Goal: Navigation & Orientation: Find specific page/section

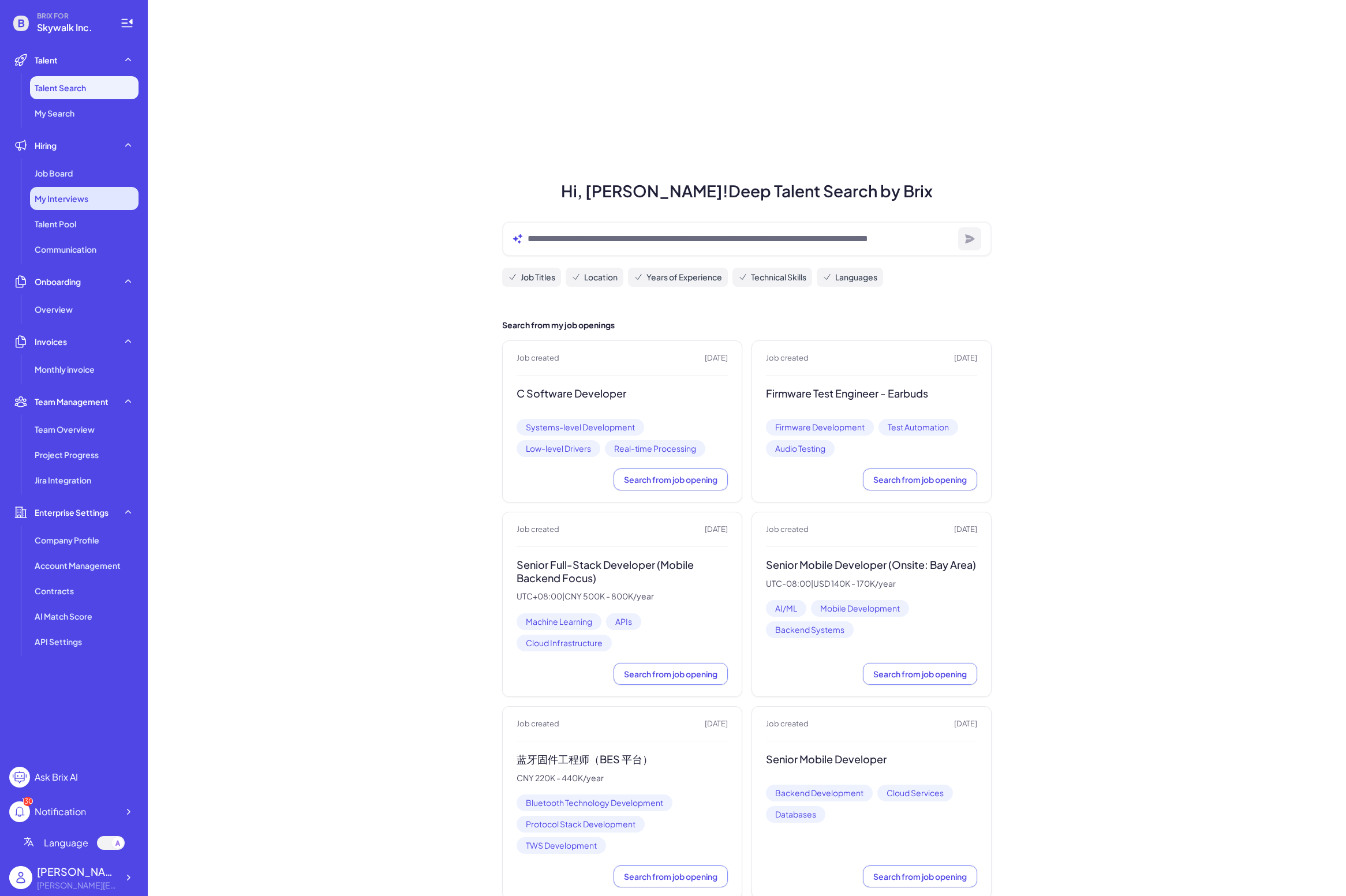
click at [82, 195] on span "My Interviews" at bounding box center [61, 198] width 54 height 12
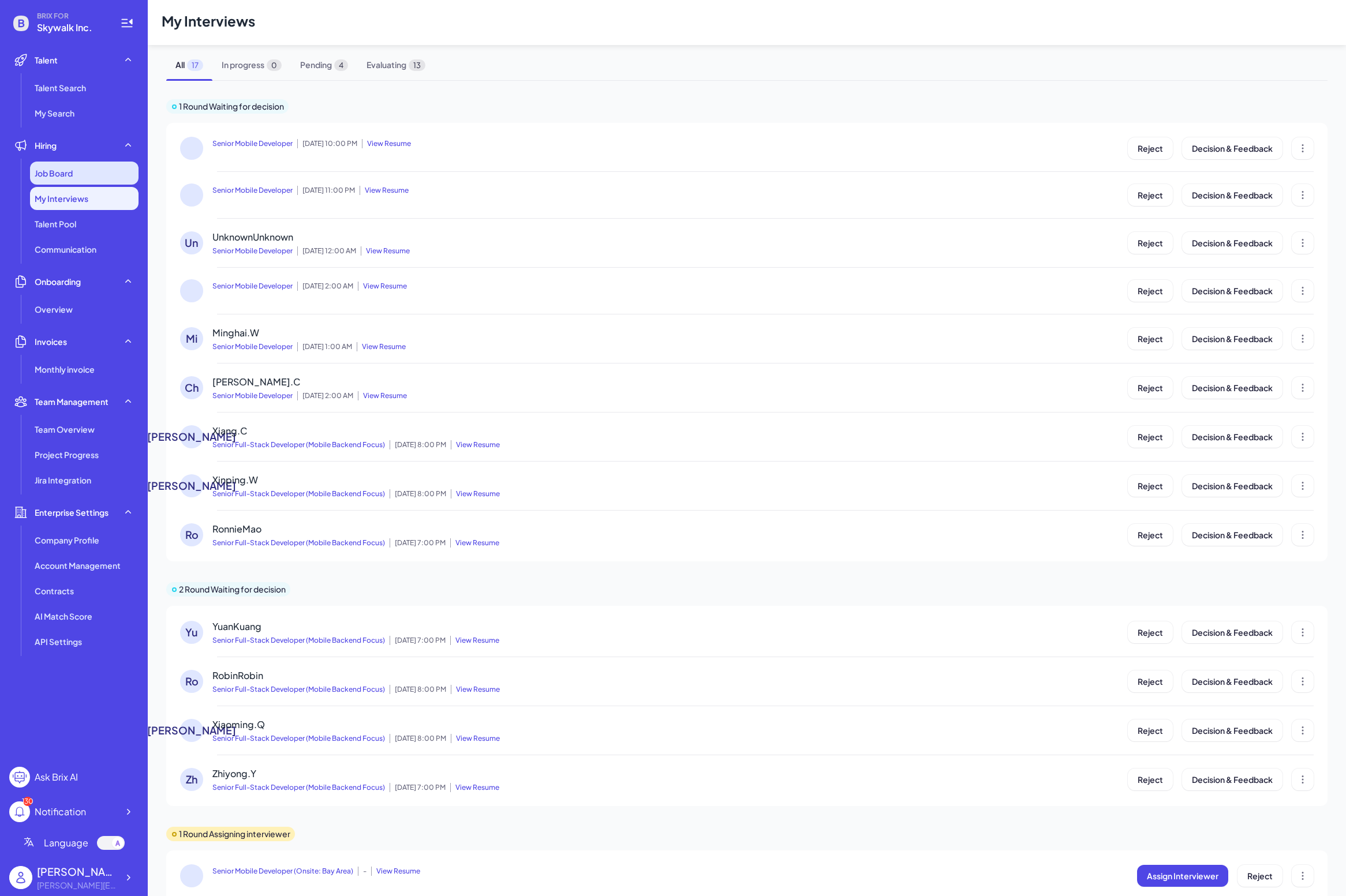
click at [99, 170] on div "Job Board" at bounding box center [84, 172] width 109 height 23
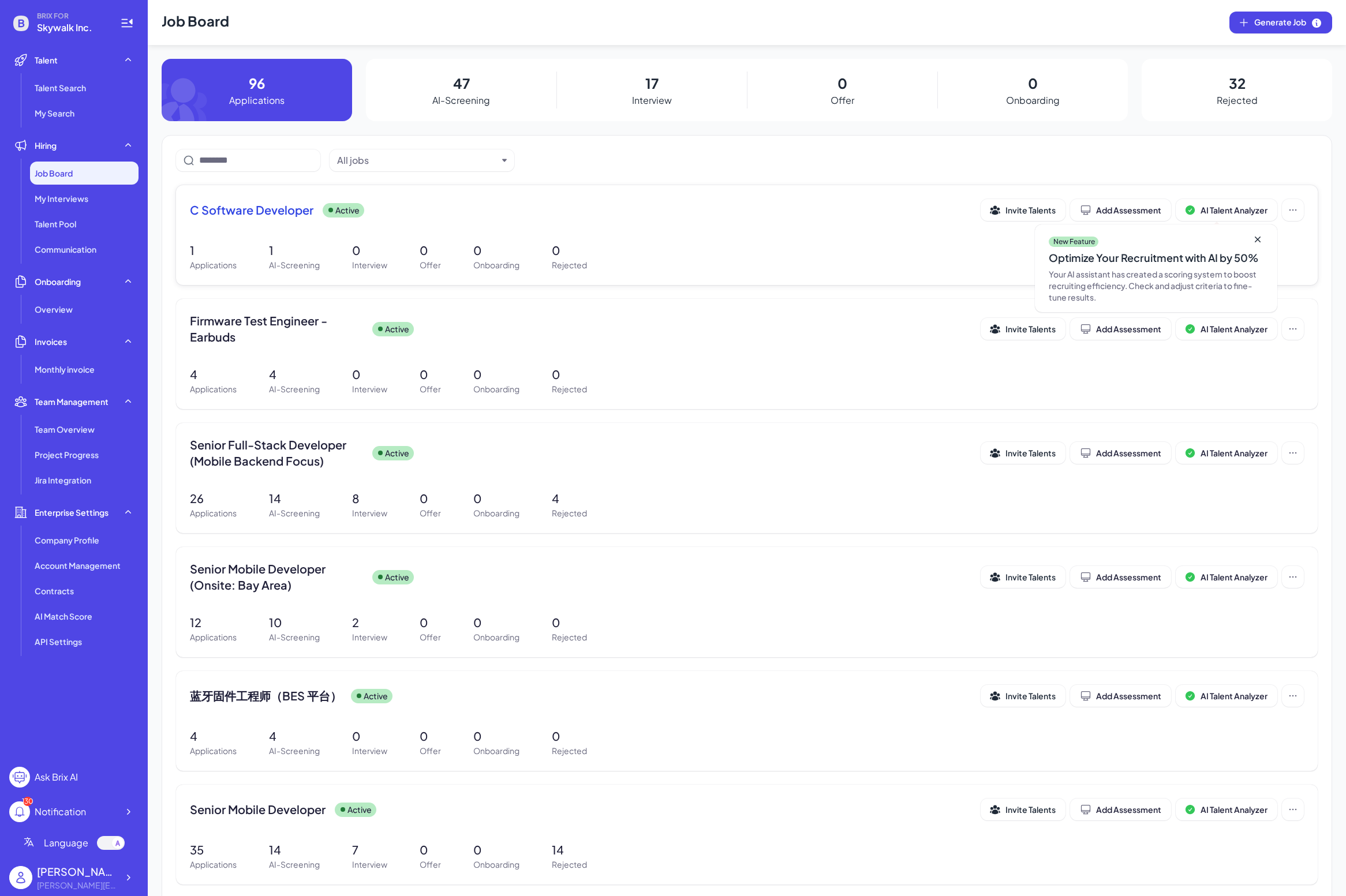
click at [254, 210] on span "C Software Developer" at bounding box center [251, 211] width 123 height 16
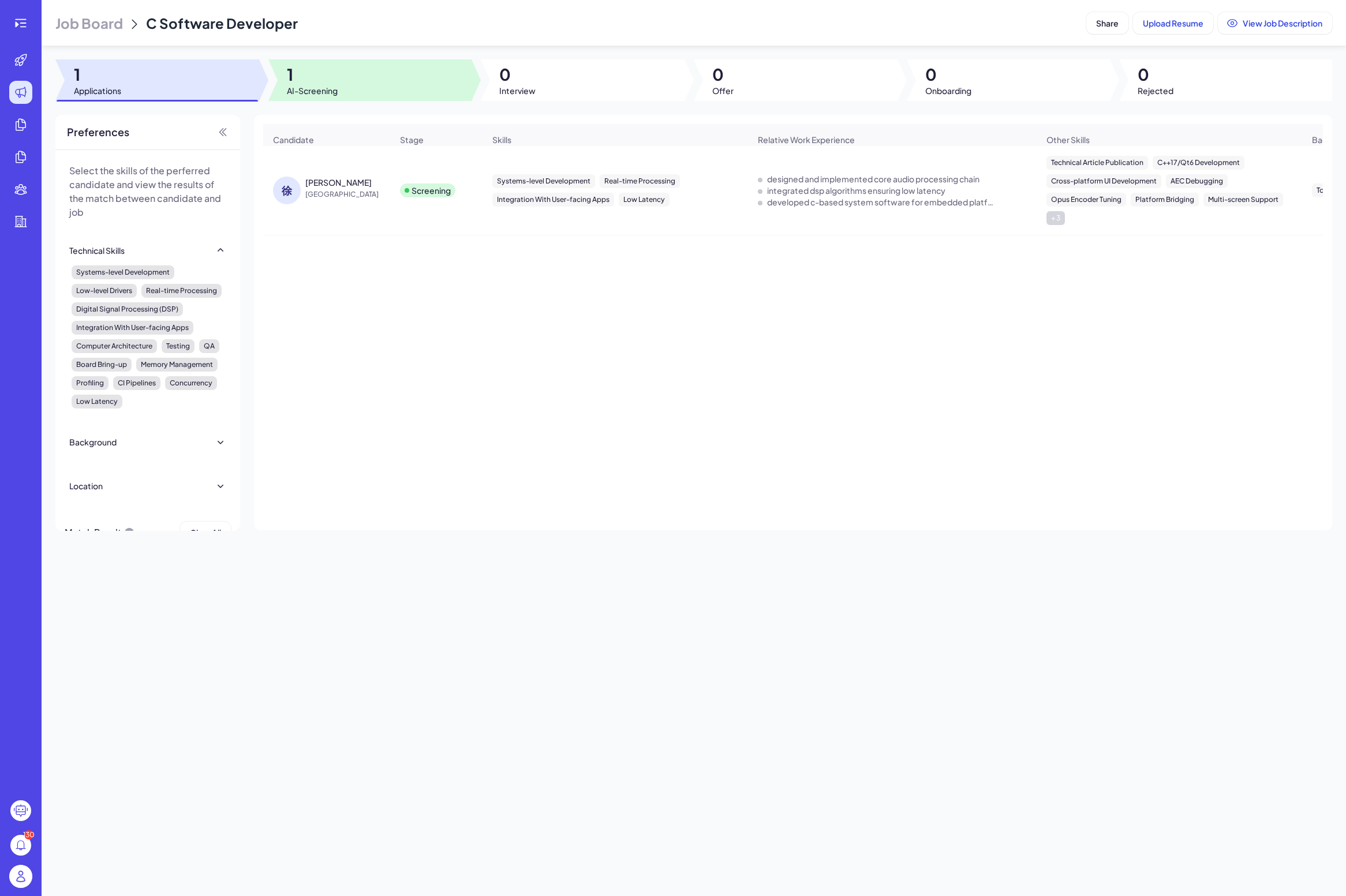
click at [319, 74] on span "1" at bounding box center [313, 74] width 51 height 21
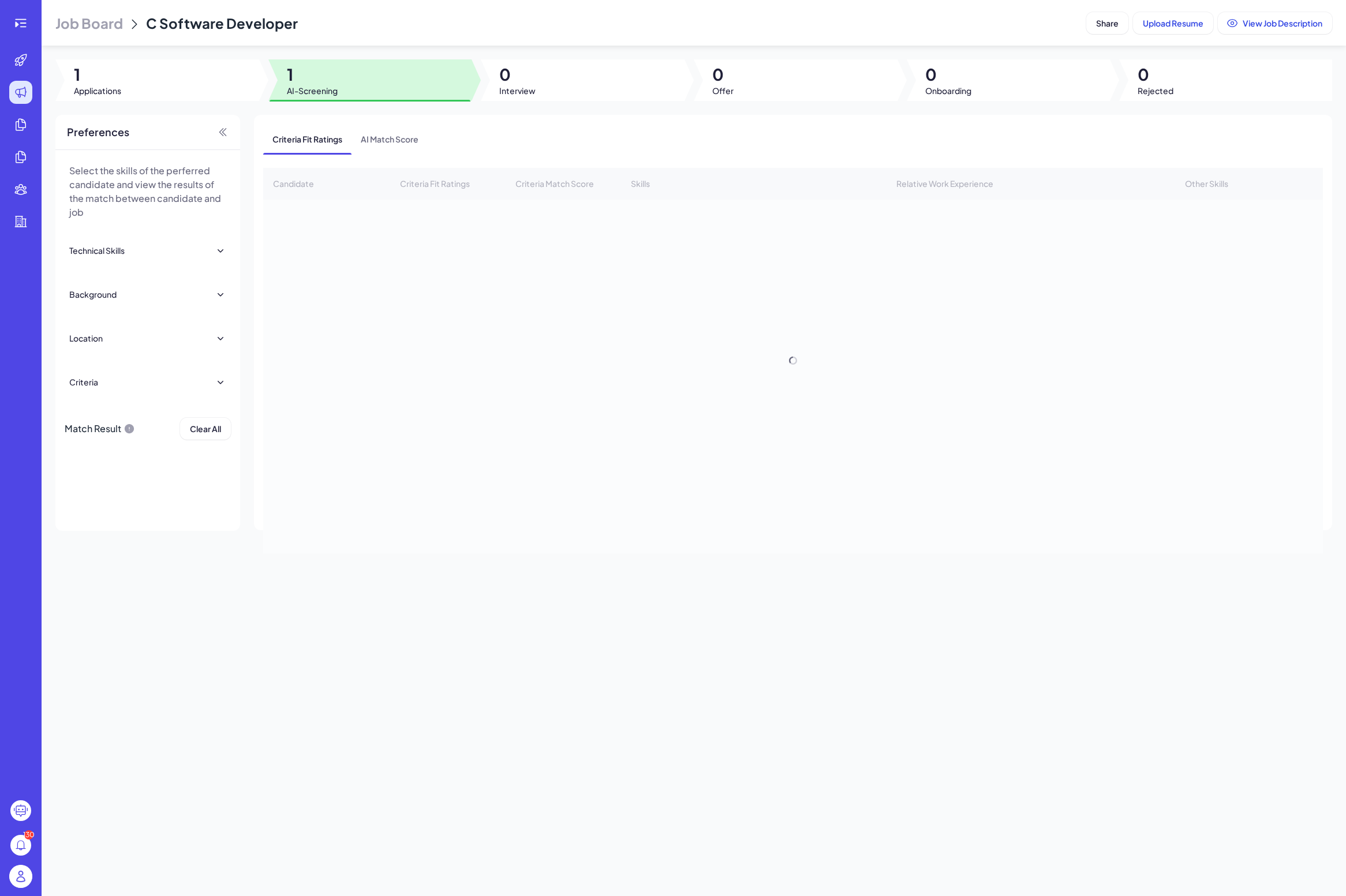
click at [211, 86] on div at bounding box center [157, 80] width 203 height 42
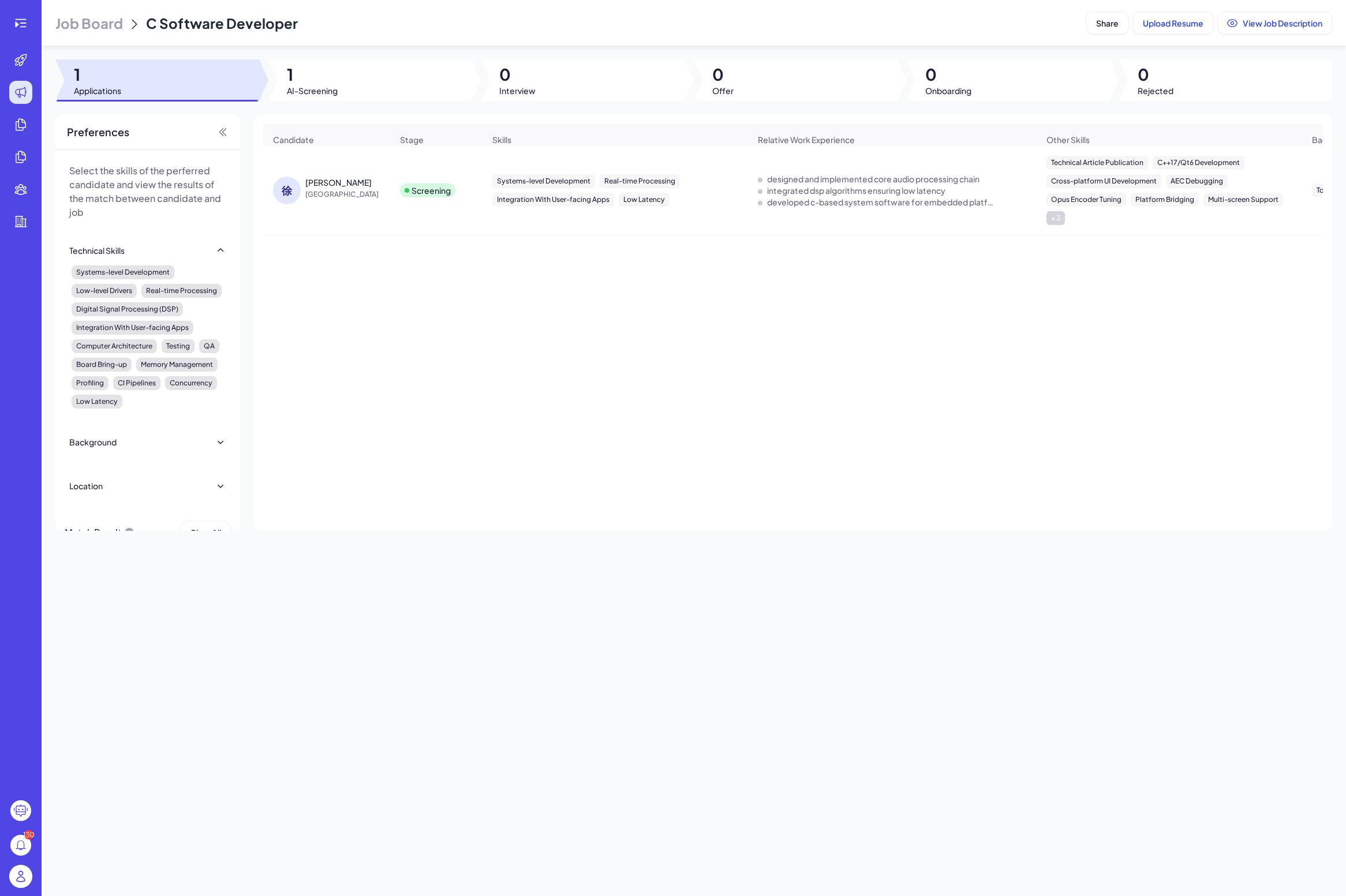
click at [312, 182] on div "[PERSON_NAME]" at bounding box center [338, 182] width 67 height 12
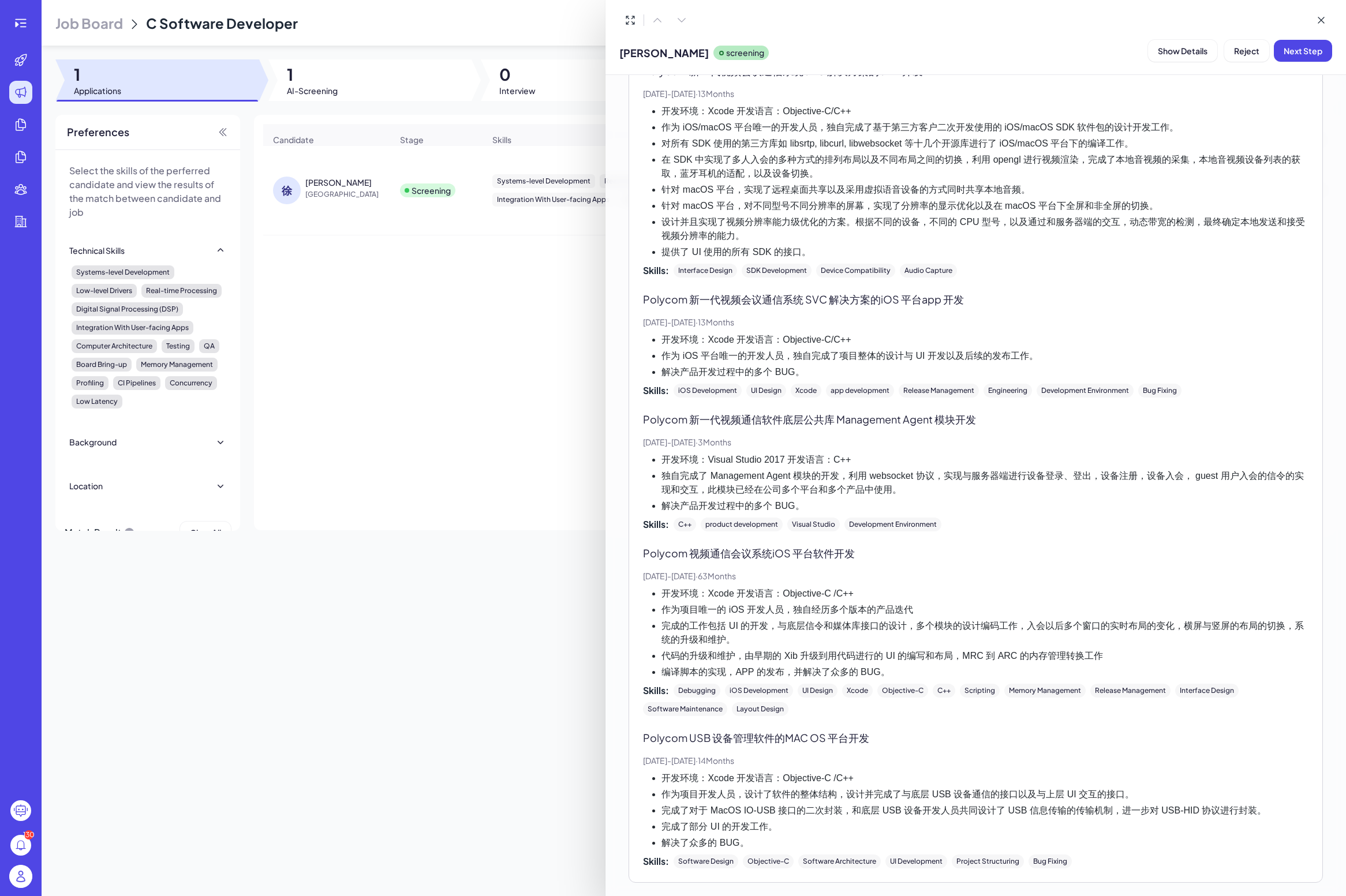
scroll to position [1819, 0]
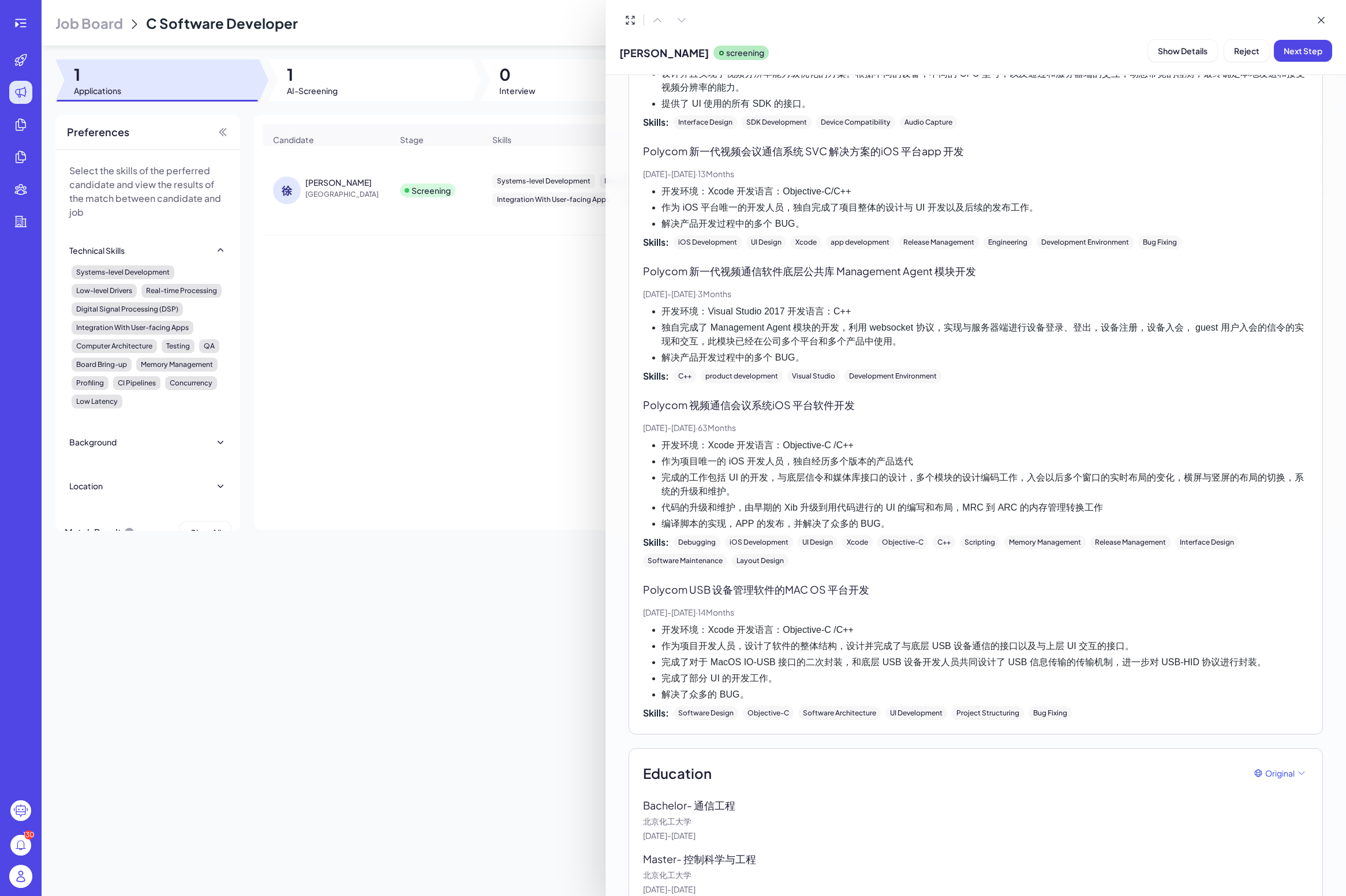
click at [509, 458] on div at bounding box center [673, 448] width 1346 height 896
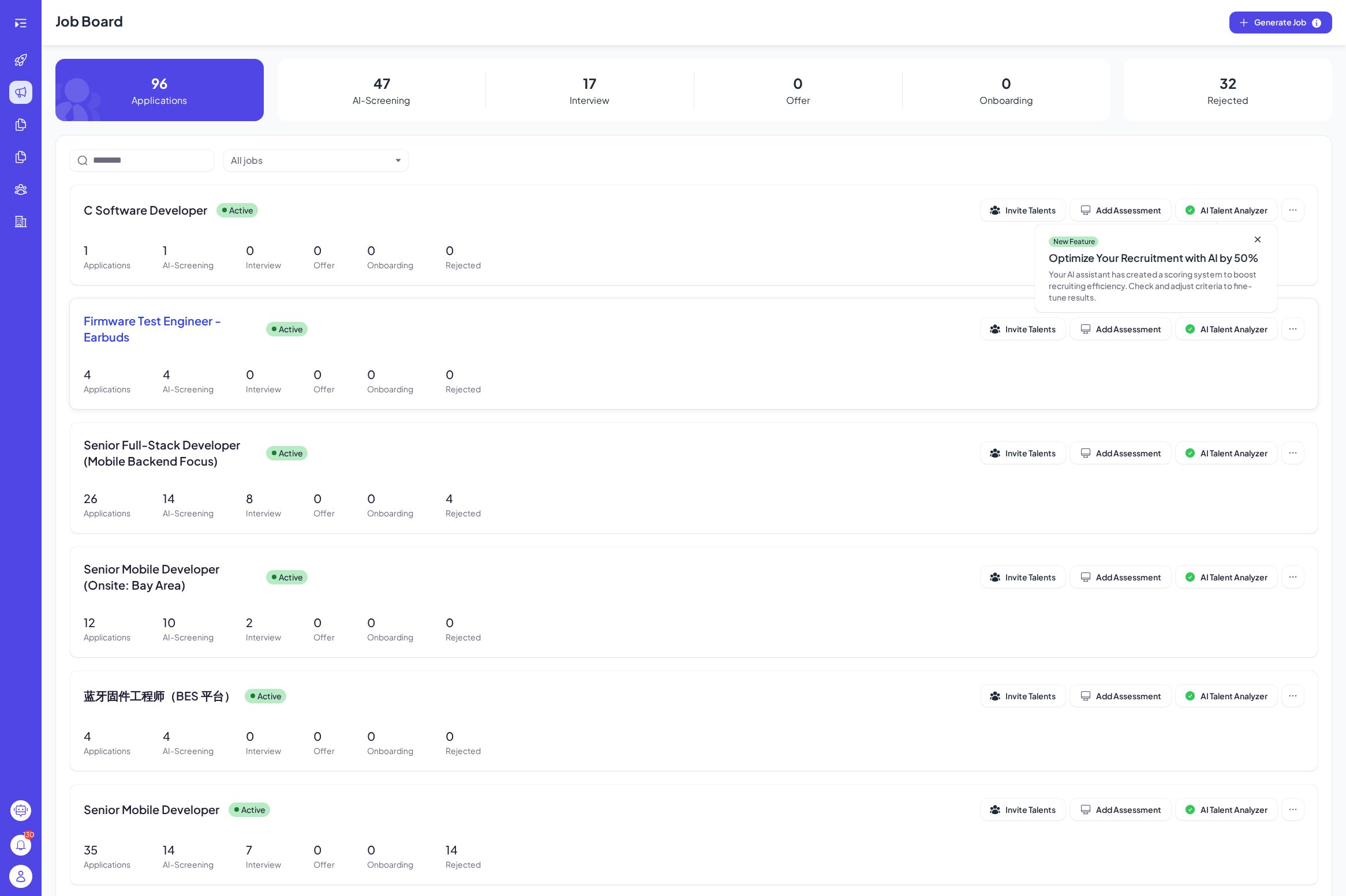
click at [174, 314] on span "Firmware Test Engineer - Earbuds" at bounding box center [171, 328] width 173 height 32
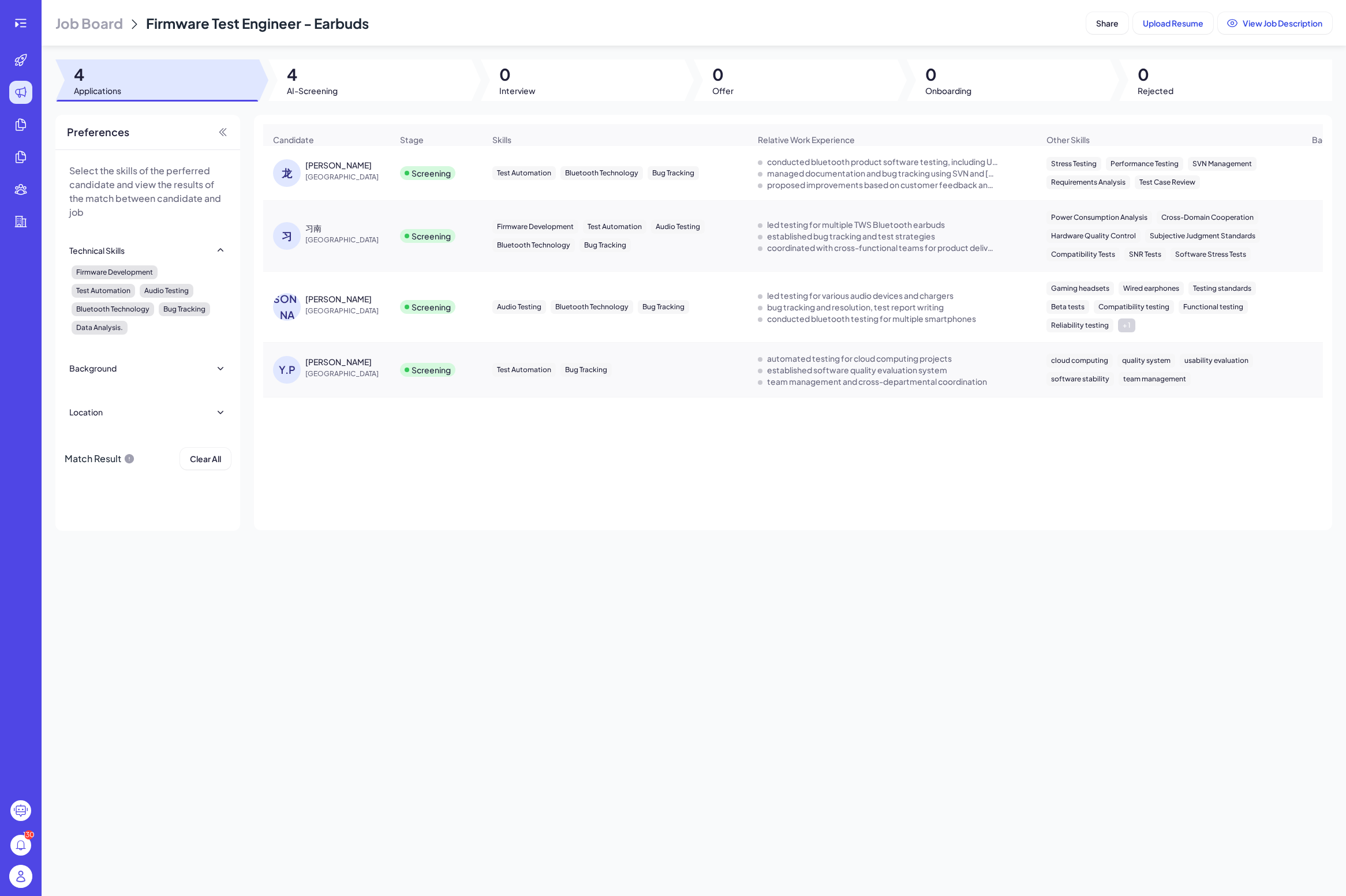
click at [339, 176] on span "[GEOGRAPHIC_DATA]" at bounding box center [348, 177] width 87 height 12
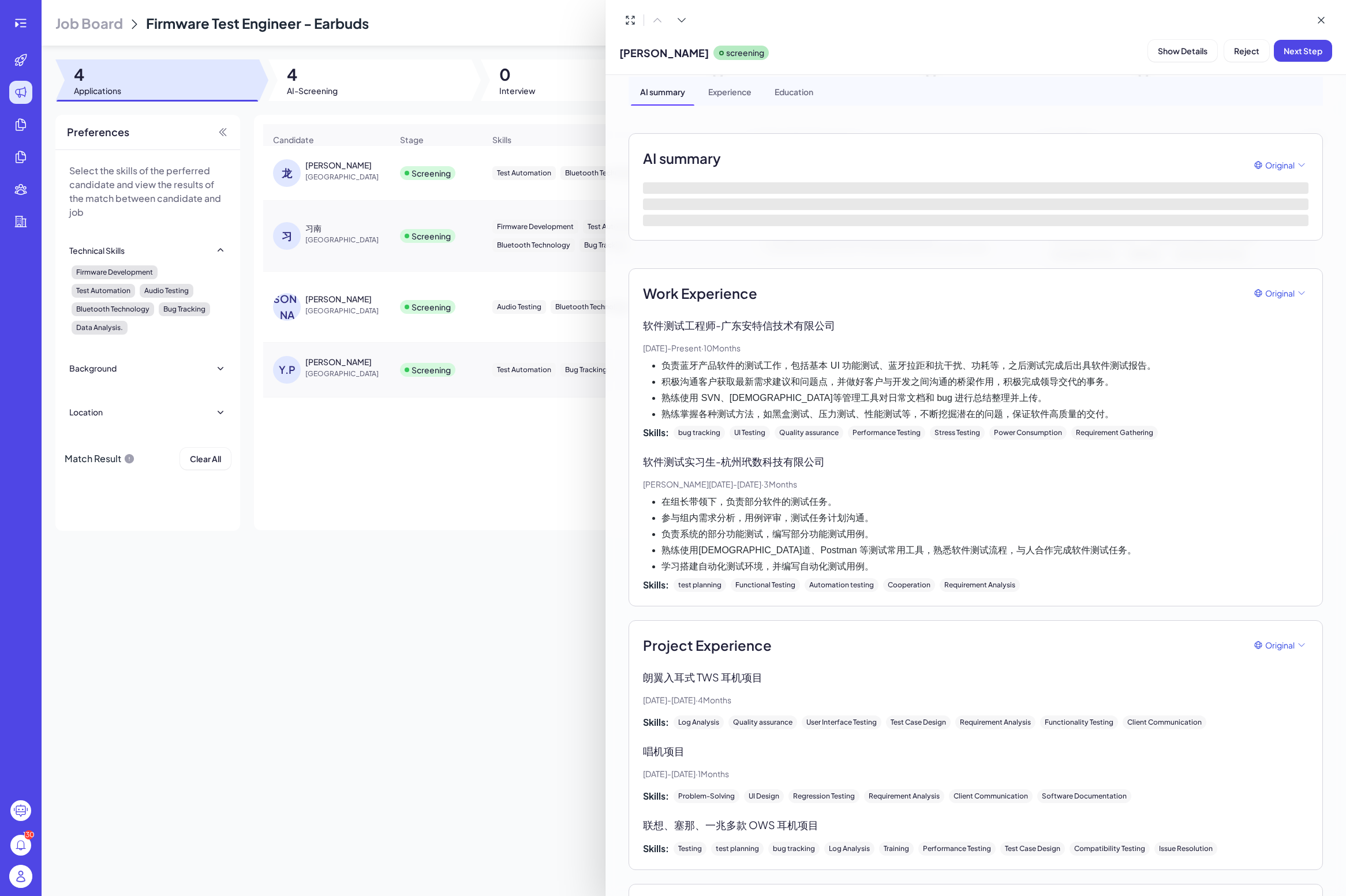
scroll to position [39, 0]
